Goal: Task Accomplishment & Management: Manage account settings

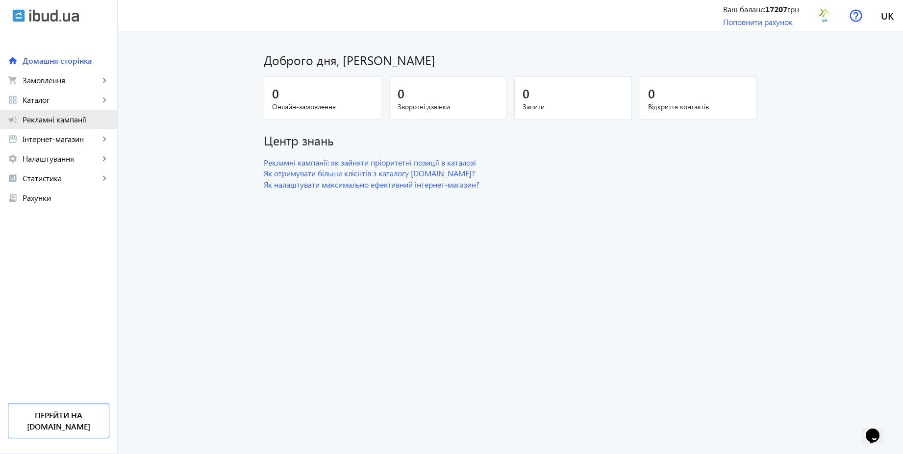
click at [73, 120] on span "Рекламні кампанії" at bounding box center [66, 120] width 87 height 10
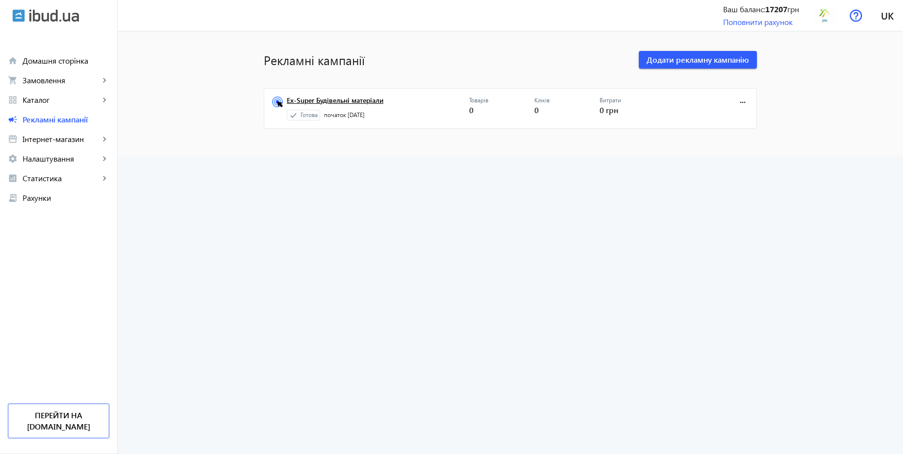
click at [350, 104] on link "Ex-Super Будівельні матеріали" at bounding box center [378, 104] width 182 height 14
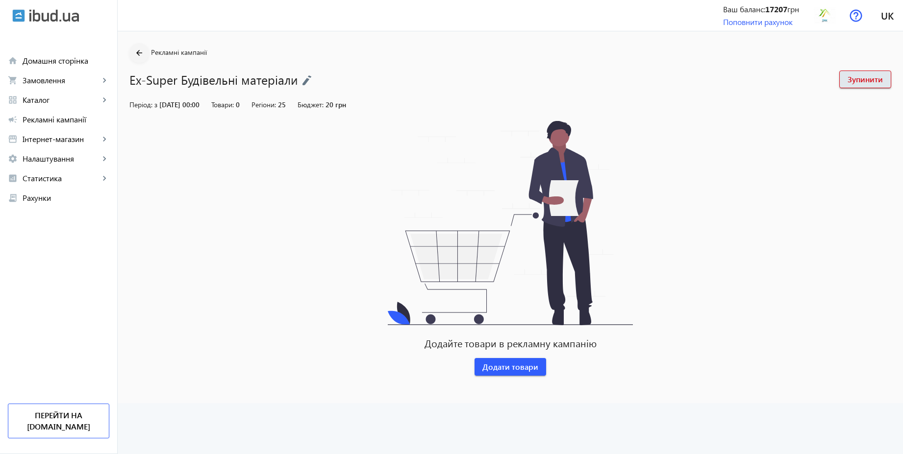
click at [136, 49] on mat-icon "arrow_back" at bounding box center [139, 53] width 12 height 12
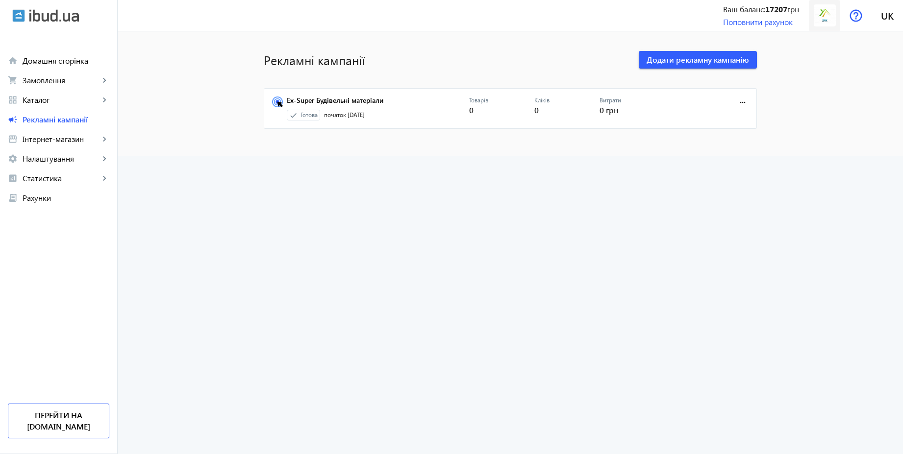
click at [819, 7] on img at bounding box center [825, 15] width 22 height 22
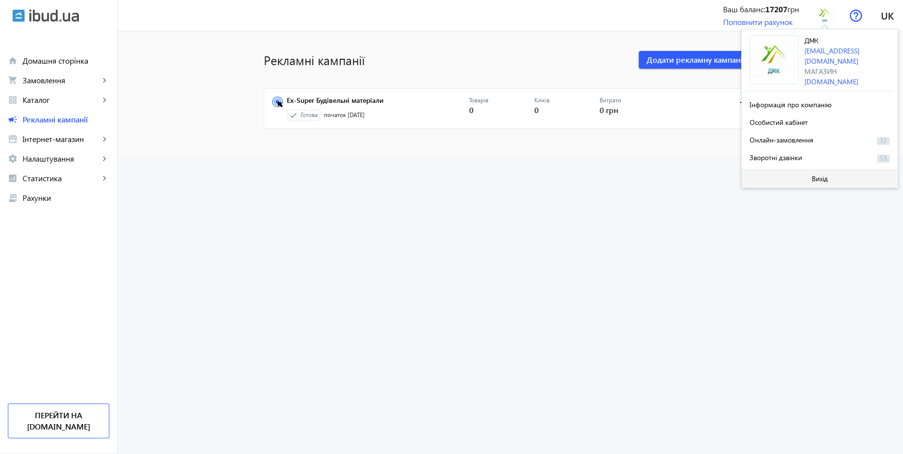
click at [815, 175] on span "Вихід" at bounding box center [820, 179] width 16 height 8
